Goal: Navigation & Orientation: Understand site structure

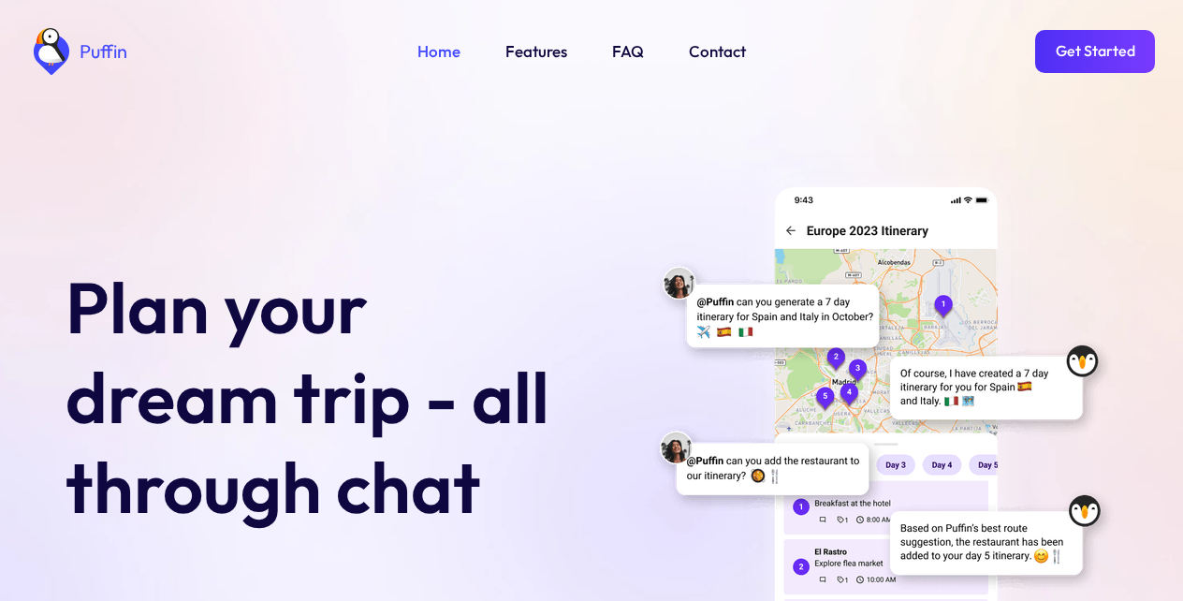
click at [1091, 50] on link "Get Started" at bounding box center [1095, 51] width 120 height 43
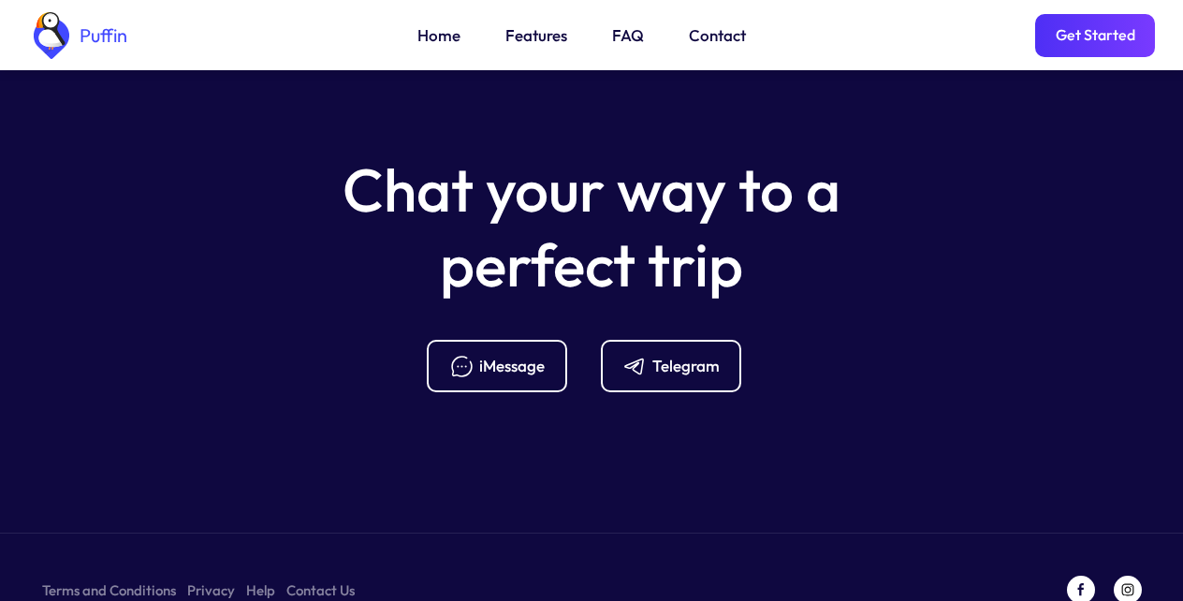
scroll to position [7418, 0]
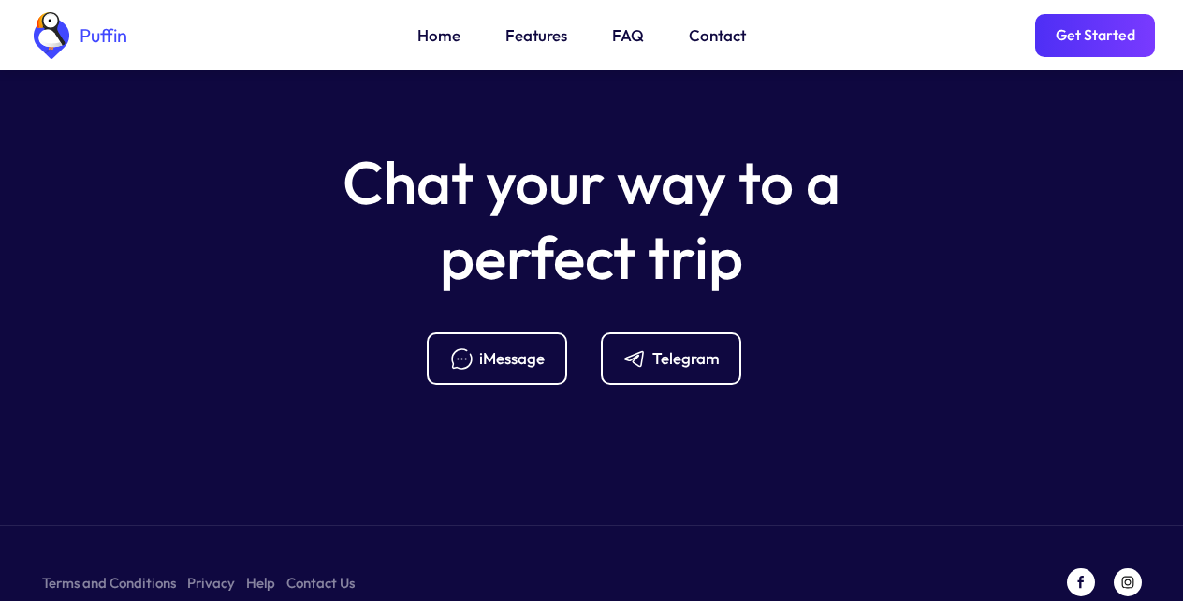
click at [534, 37] on link "Features" at bounding box center [536, 35] width 62 height 24
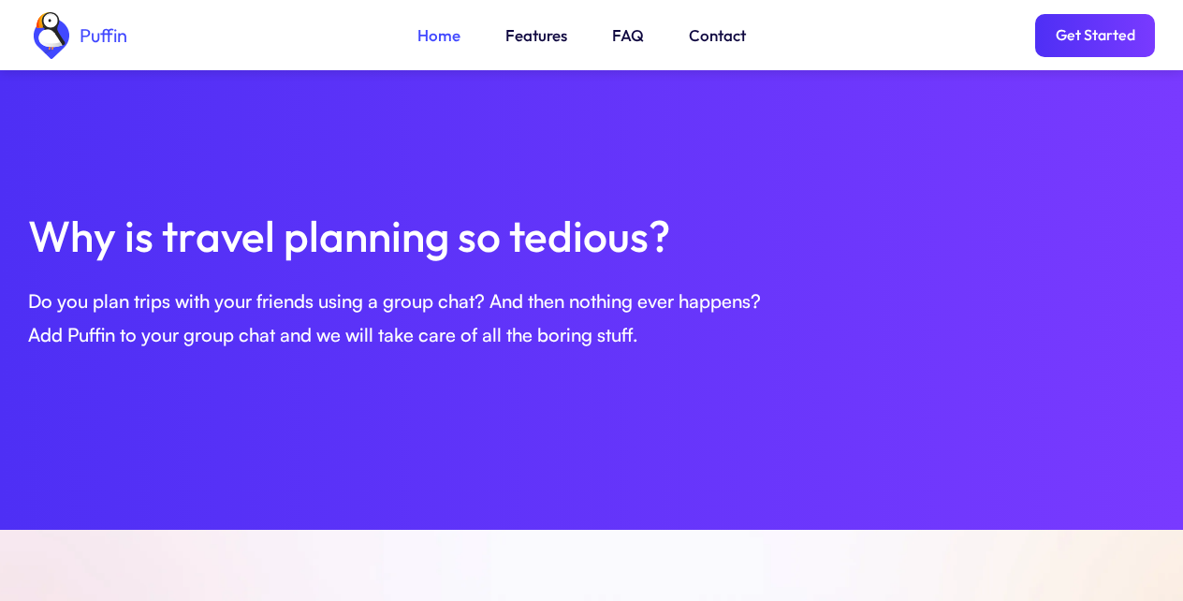
scroll to position [116, 0]
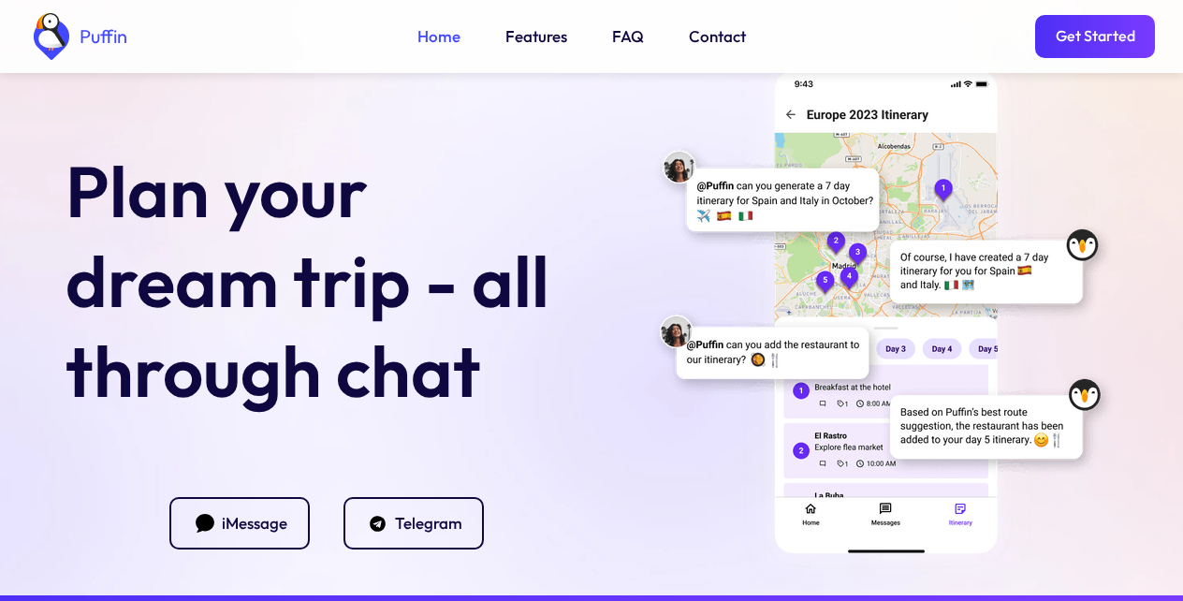
click at [623, 37] on link "FAQ" at bounding box center [628, 36] width 32 height 24
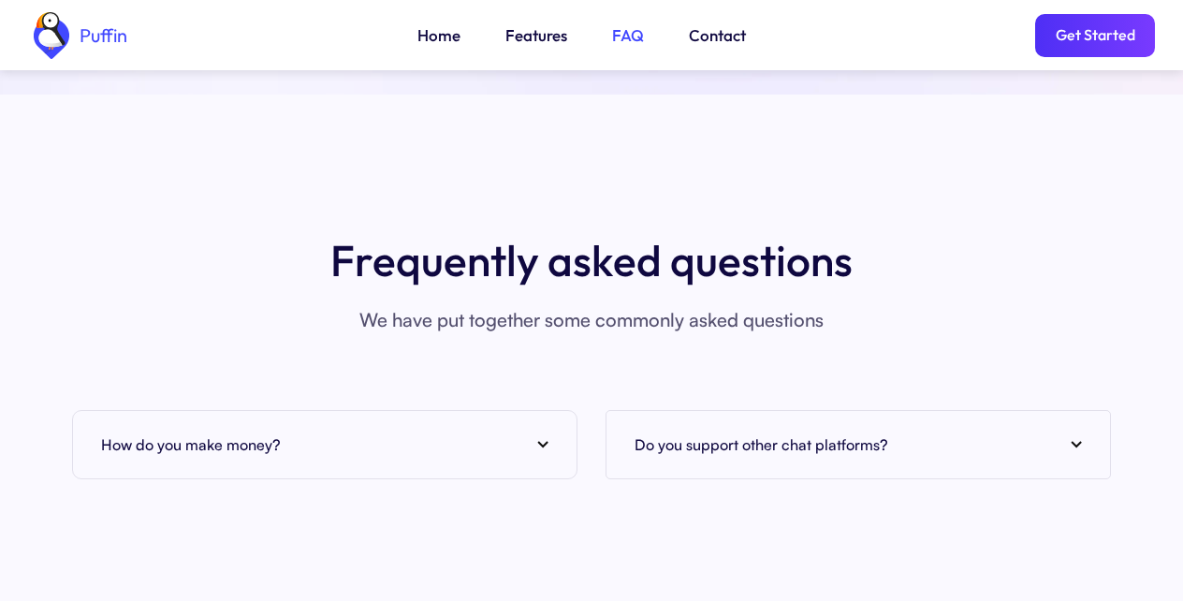
scroll to position [6828, 0]
click at [1091, 37] on link "Get Started" at bounding box center [1095, 35] width 120 height 43
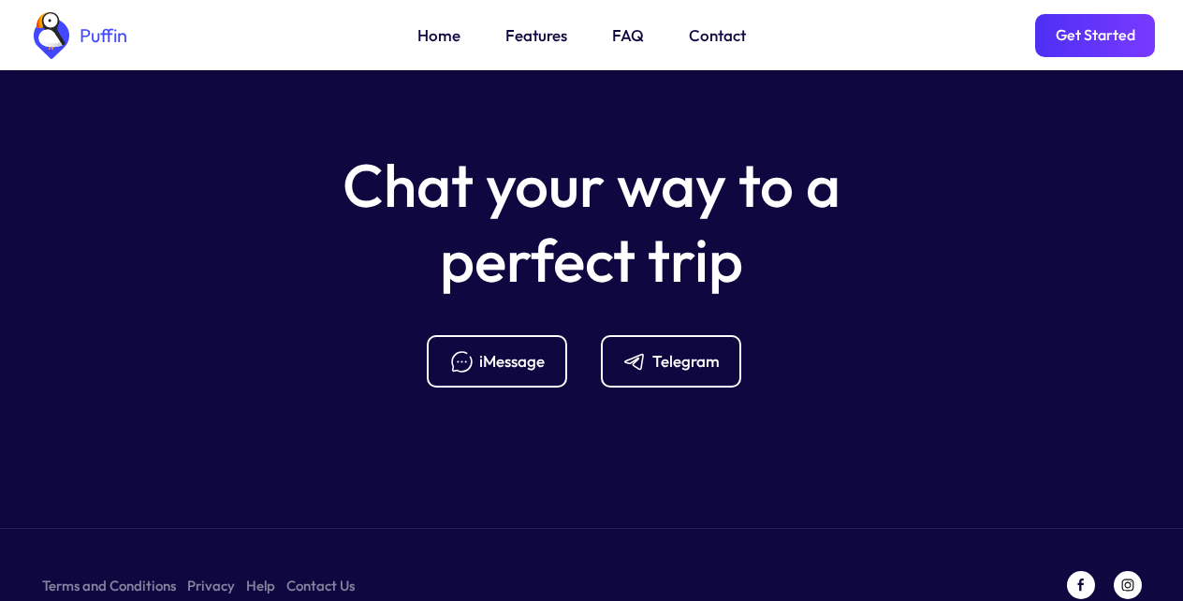
scroll to position [7418, 0]
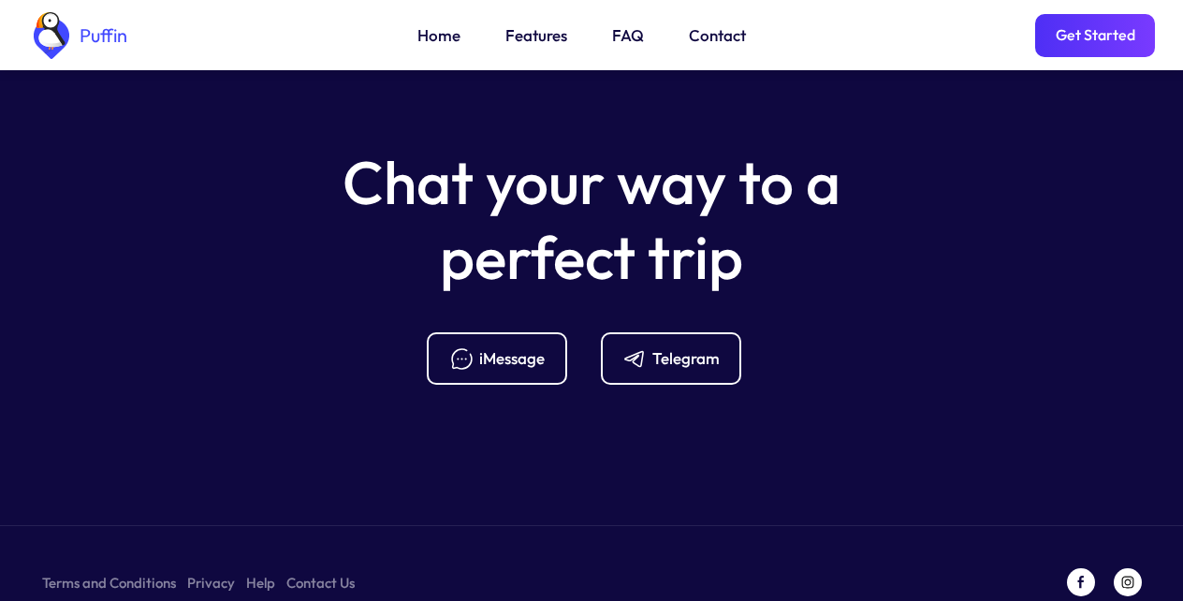
click at [670, 348] on div "Telegram" at bounding box center [685, 358] width 67 height 21
